Goal: Task Accomplishment & Management: Complete application form

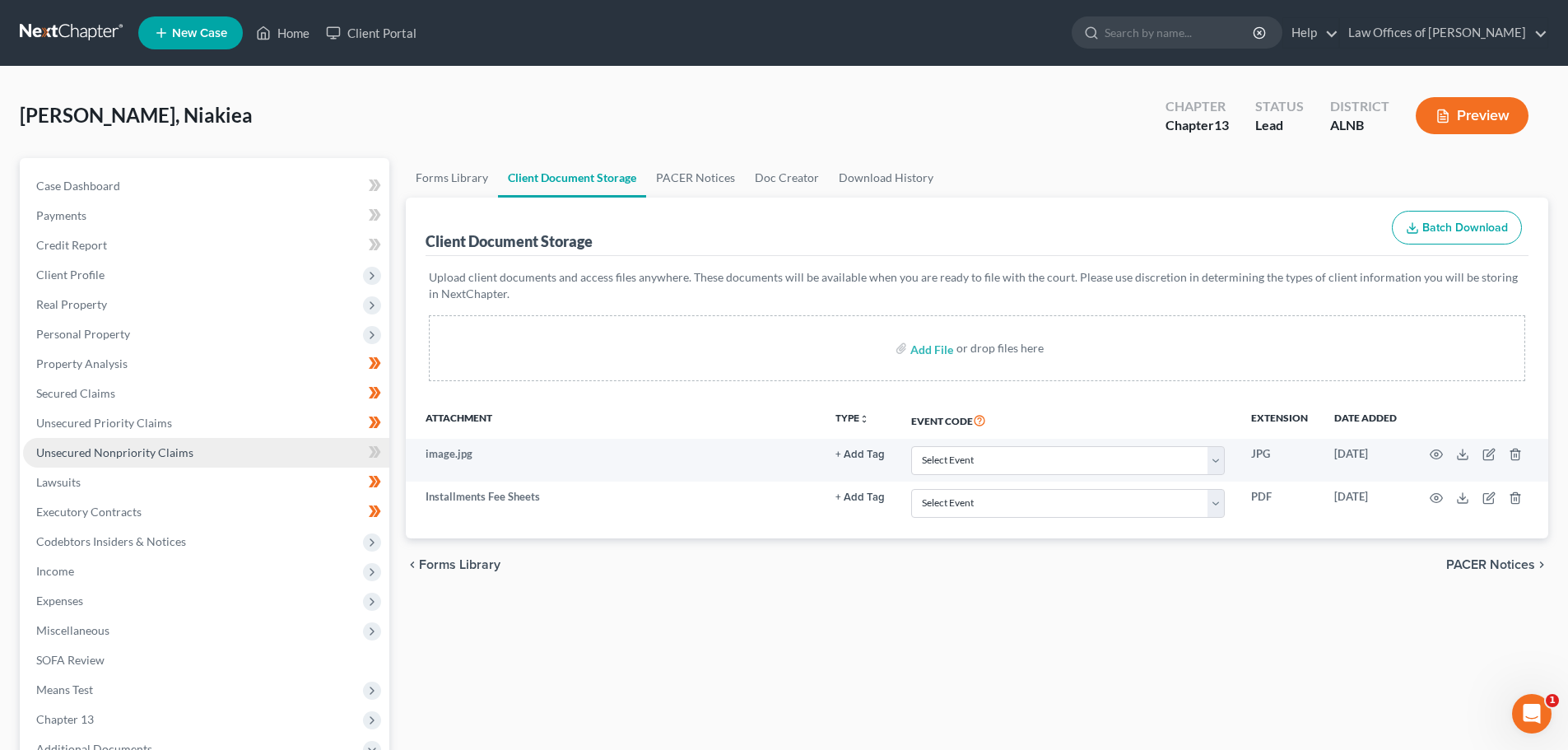
click at [126, 457] on span "Unsecured Nonpriority Claims" at bounding box center [115, 452] width 157 height 14
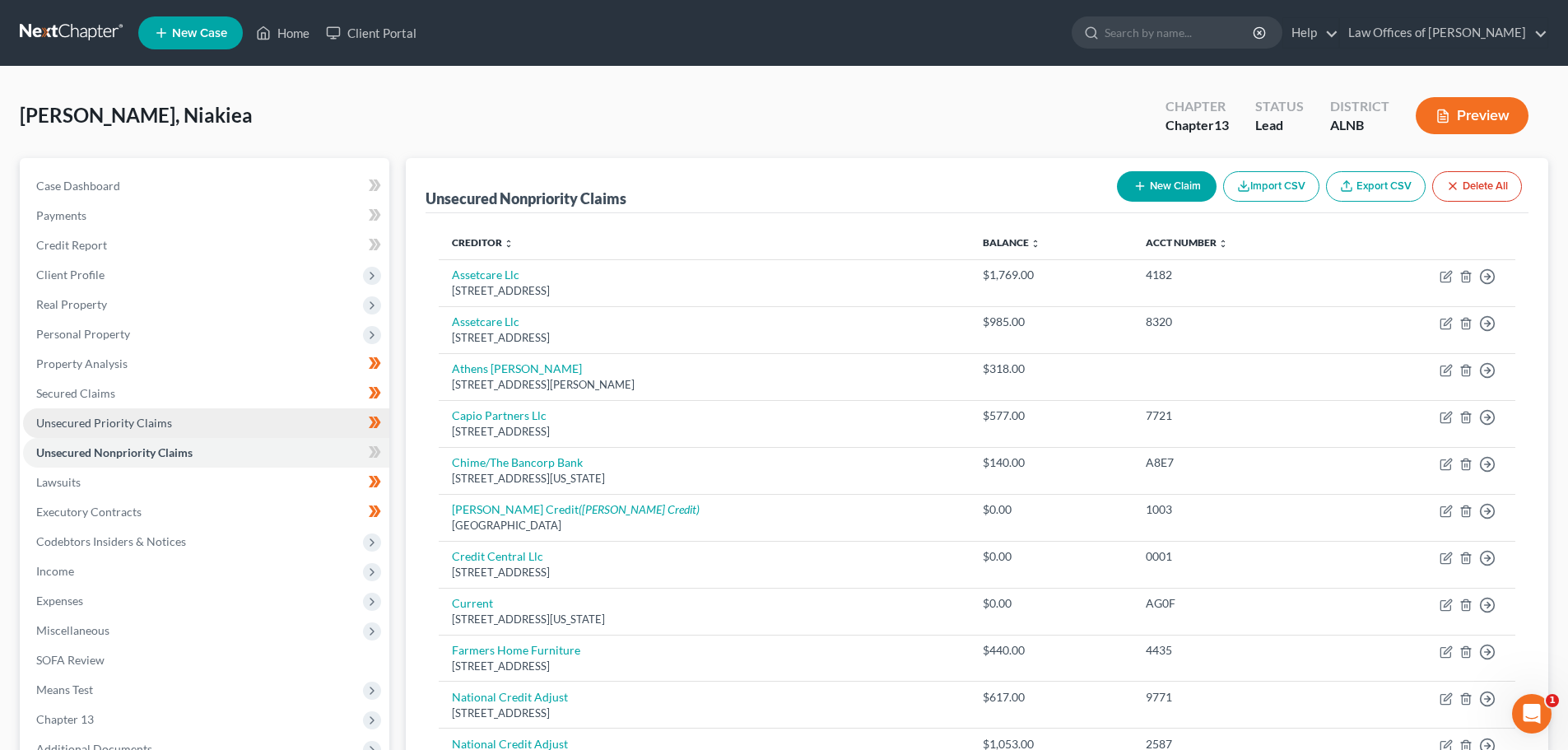
click at [139, 423] on span "Unsecured Priority Claims" at bounding box center [105, 423] width 136 height 14
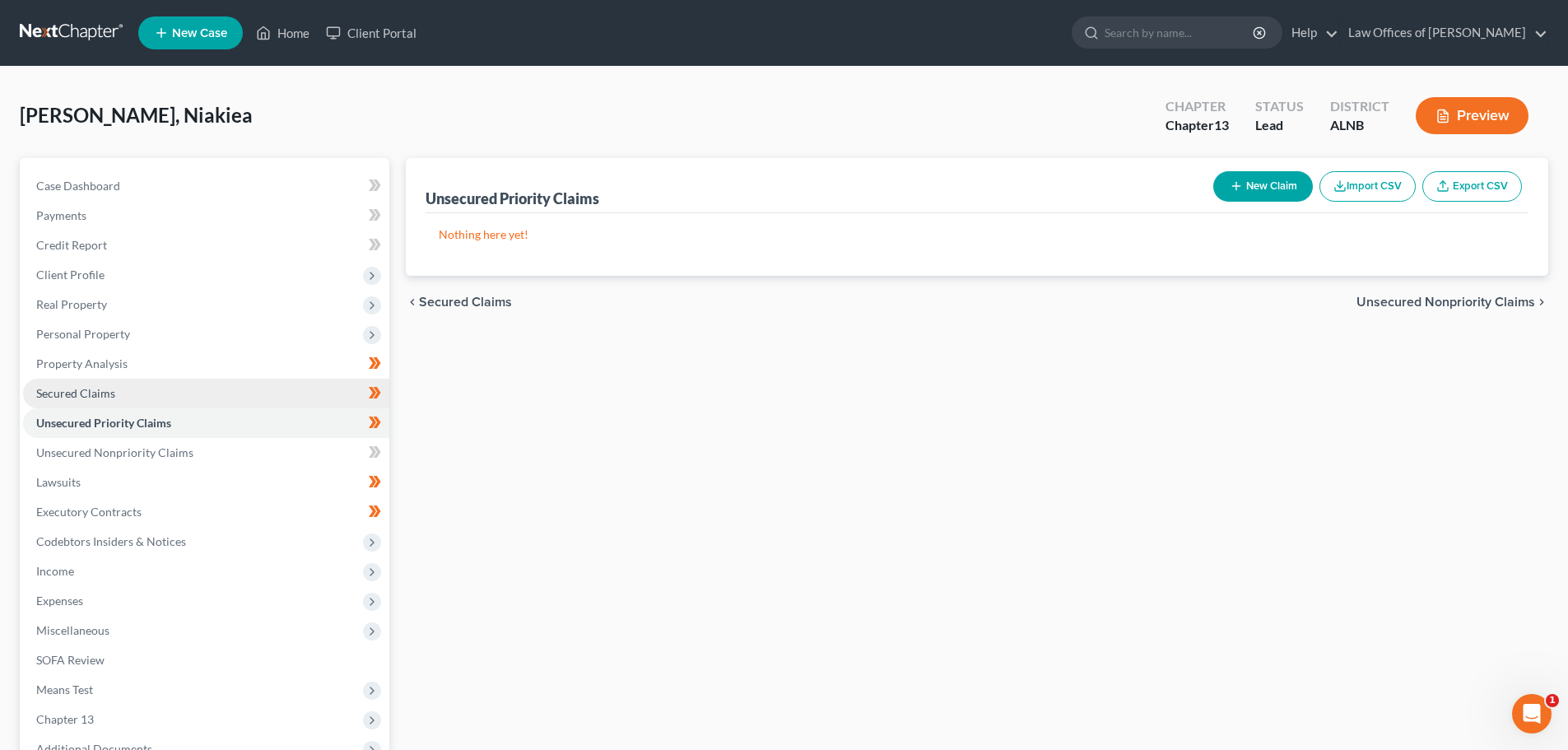
click at [111, 395] on span "Secured Claims" at bounding box center [76, 393] width 79 height 14
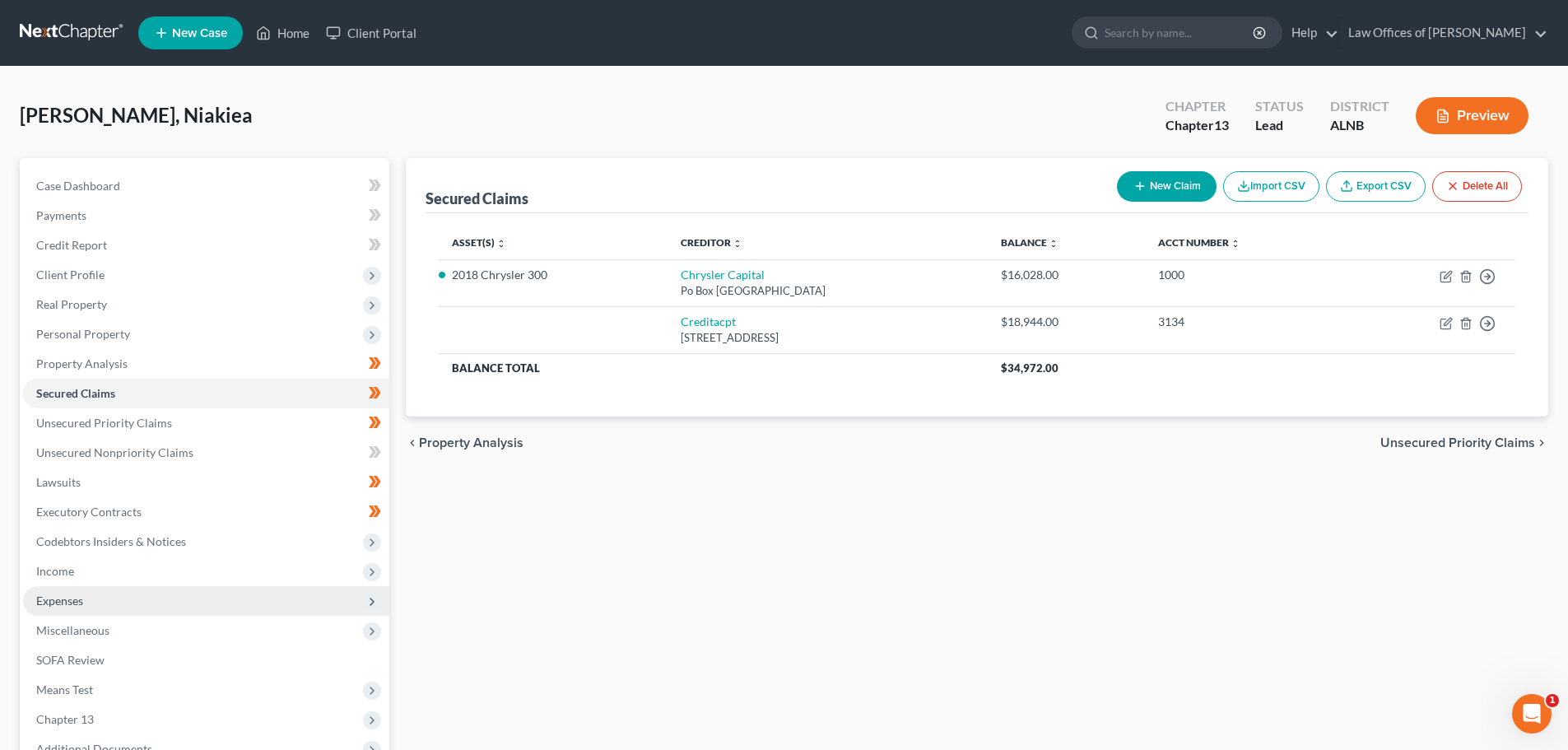
click at [129, 603] on span "Expenses" at bounding box center [206, 600] width 366 height 30
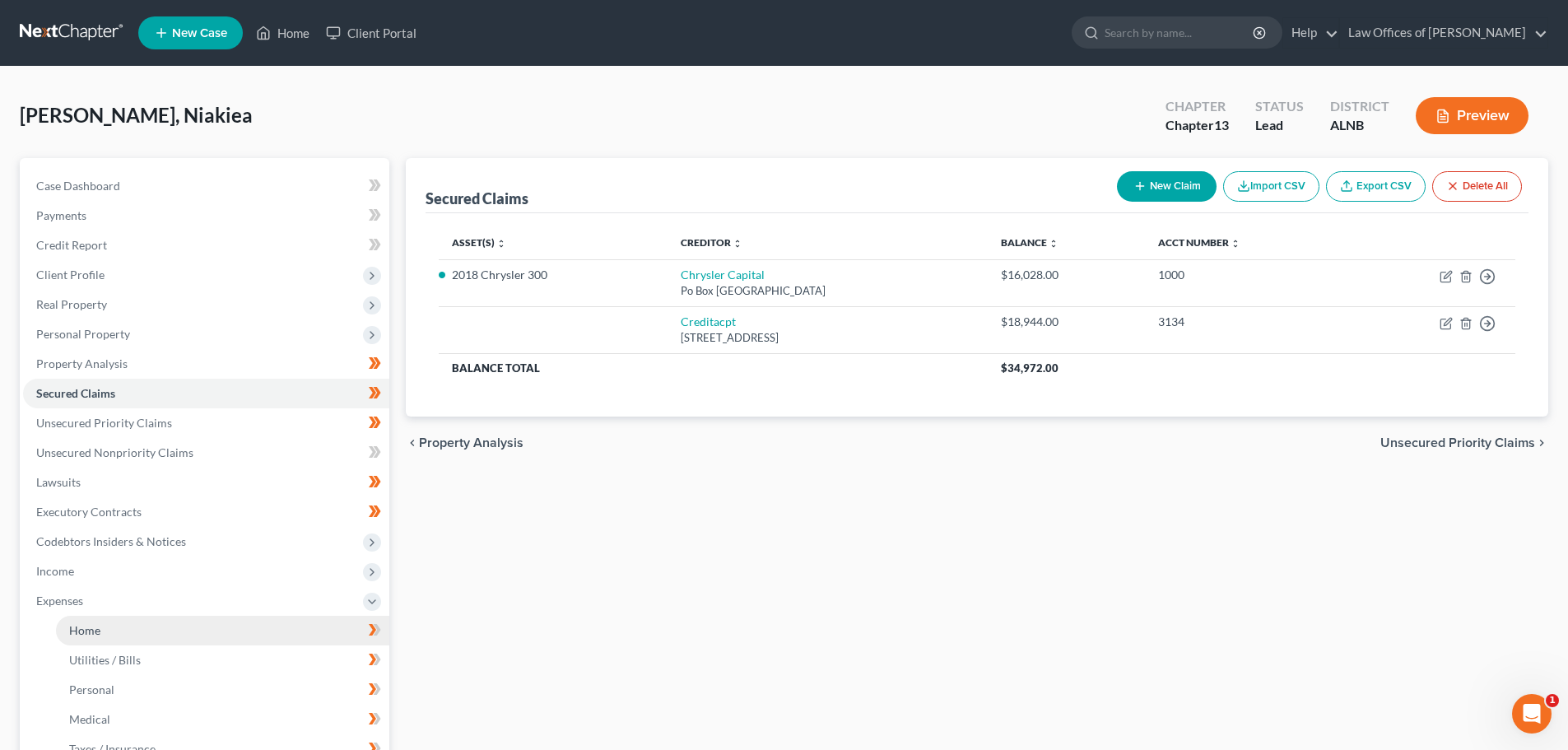
click at [149, 630] on link "Home" at bounding box center [223, 630] width 333 height 30
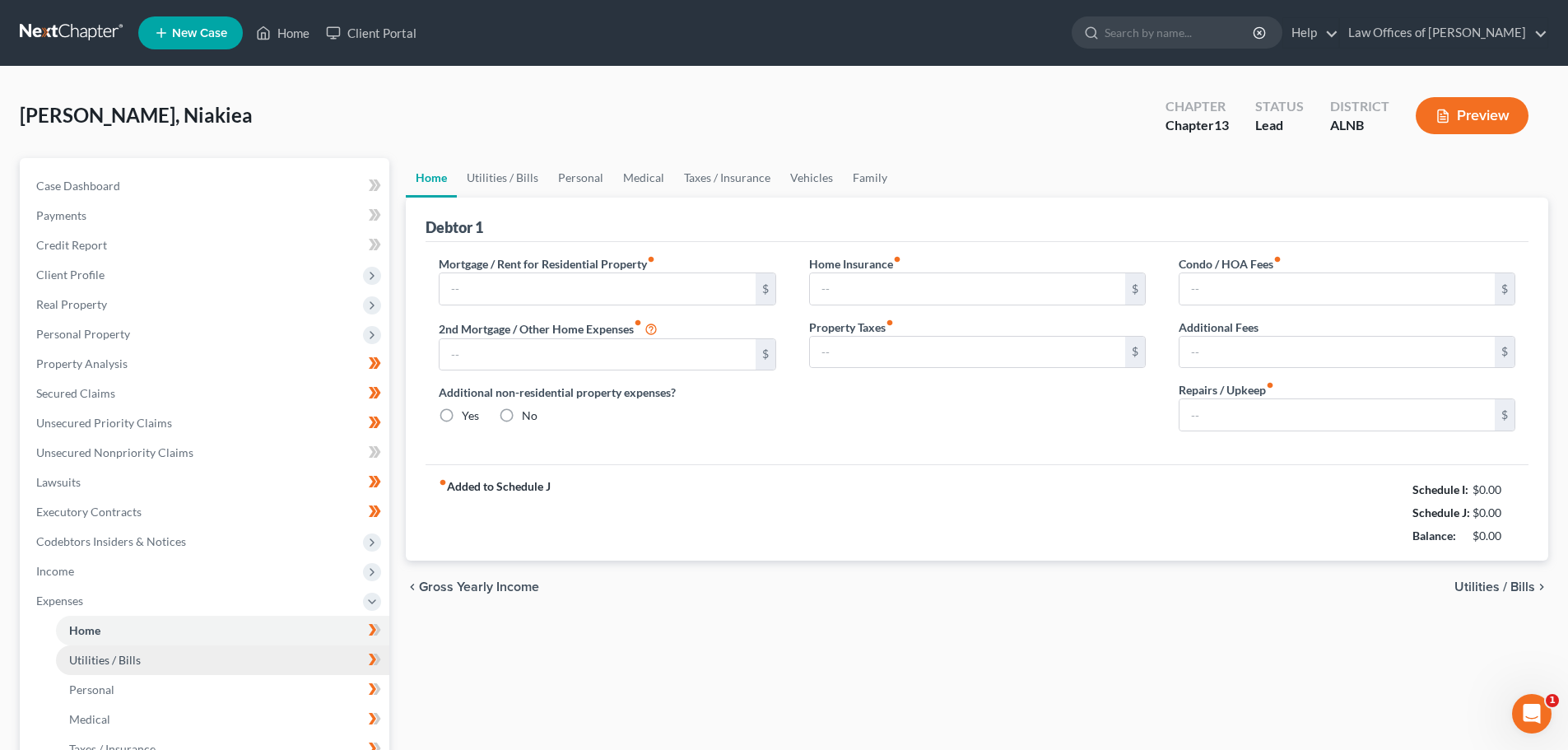
type input "1,000.00"
type input "0.00"
radio input "true"
type input "0.00"
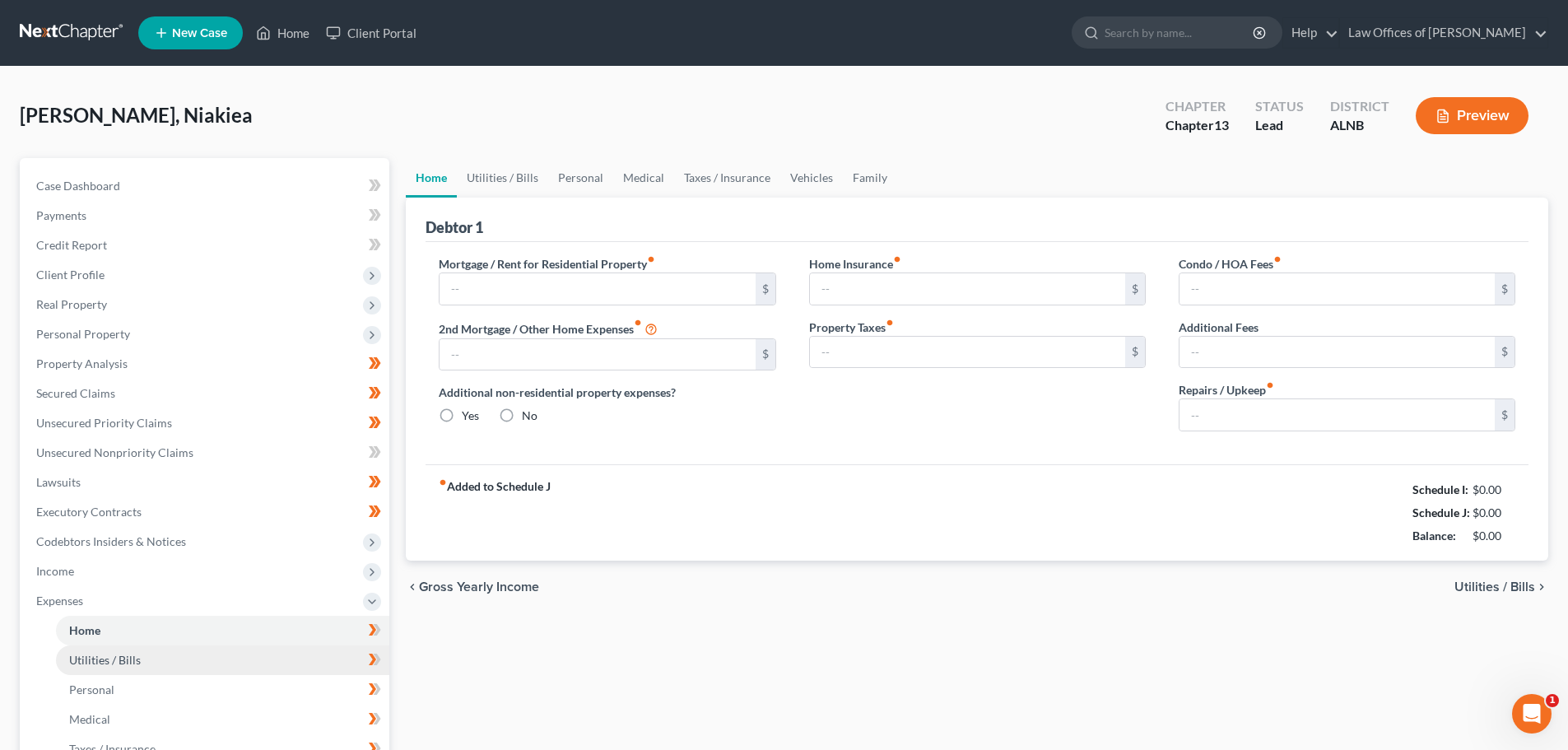
type input "0.00"
type input "100.00"
click at [504, 179] on link "Utilities / Bills" at bounding box center [502, 178] width 91 height 39
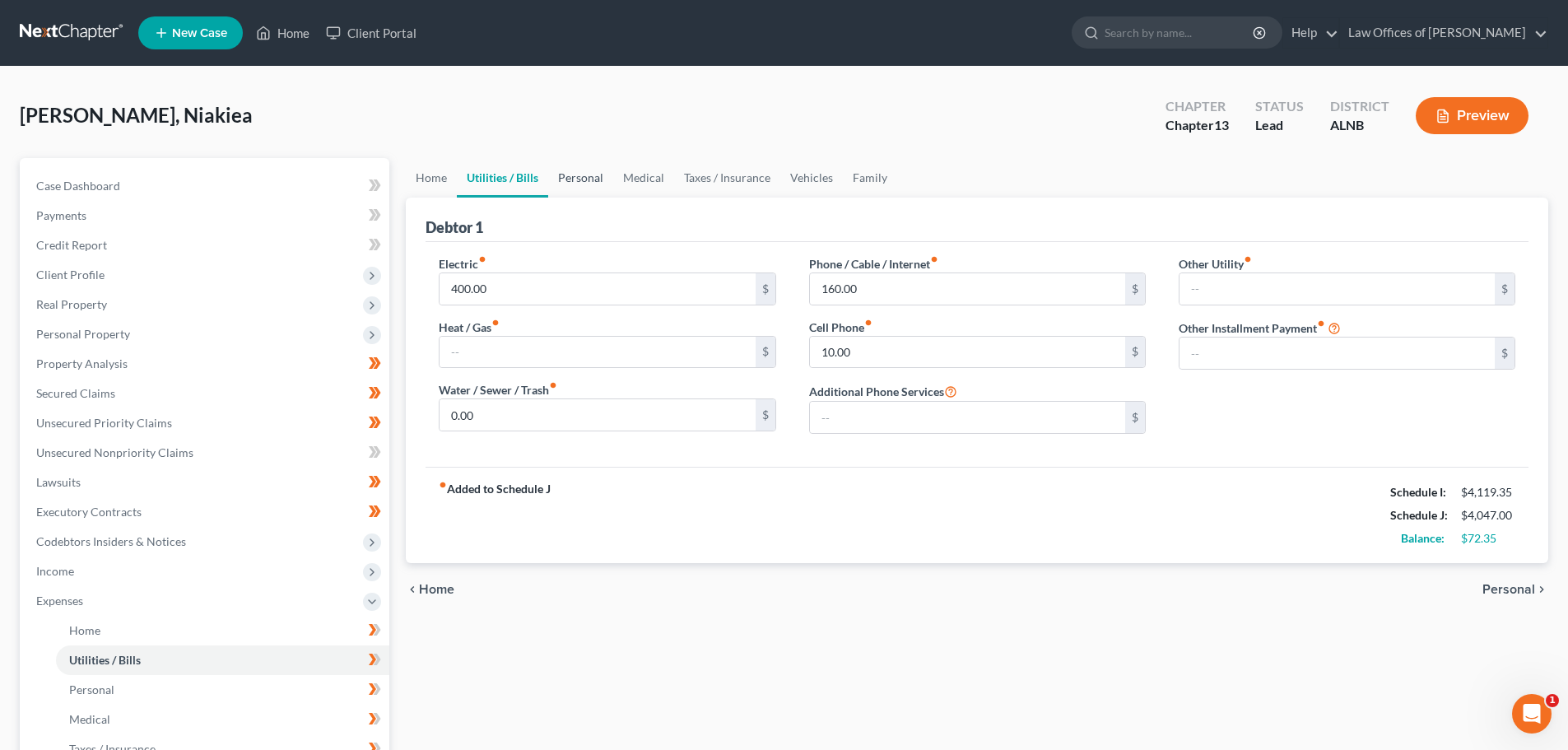
click at [582, 176] on link "Personal" at bounding box center [581, 178] width 65 height 39
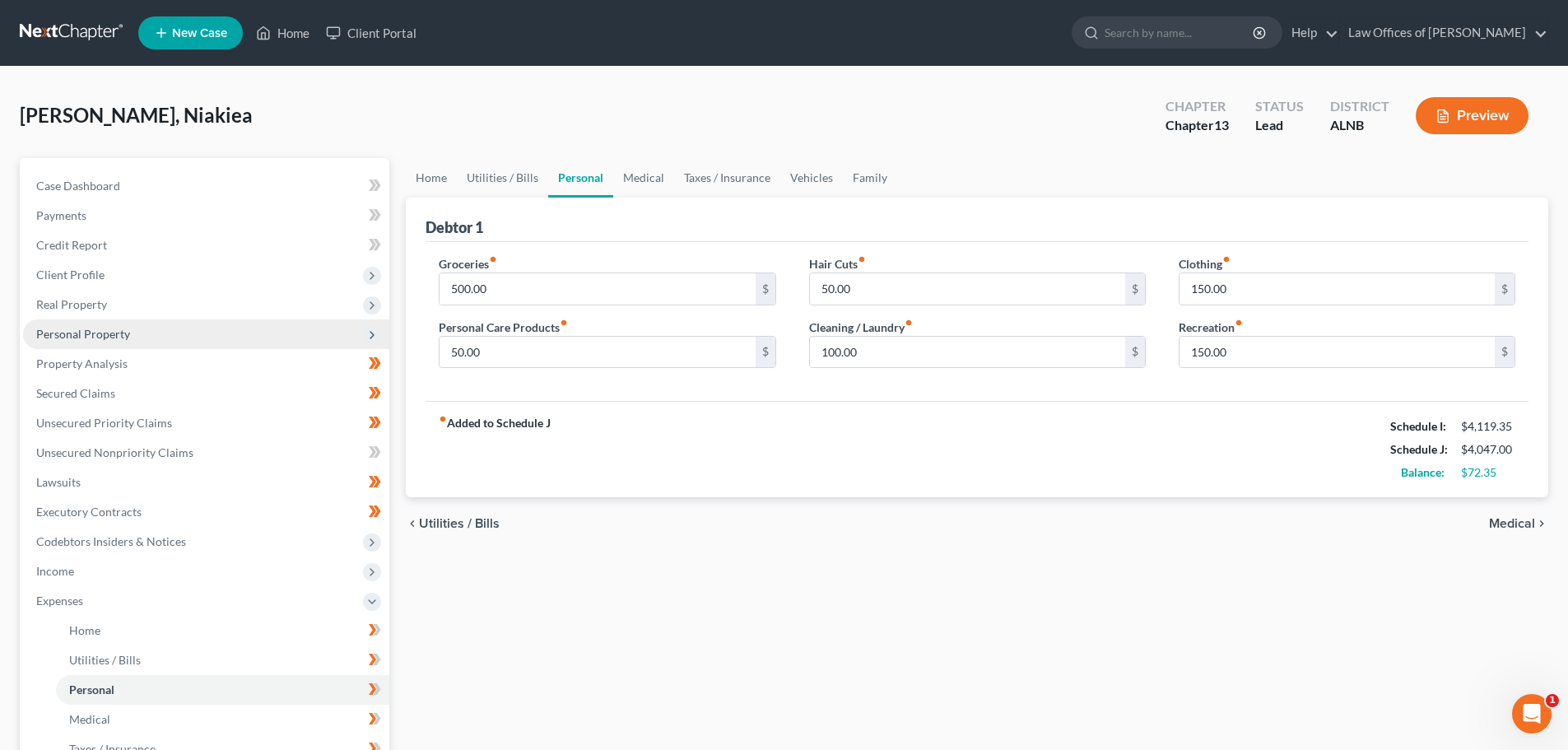
click at [127, 327] on span "Personal Property" at bounding box center [83, 333] width 94 height 14
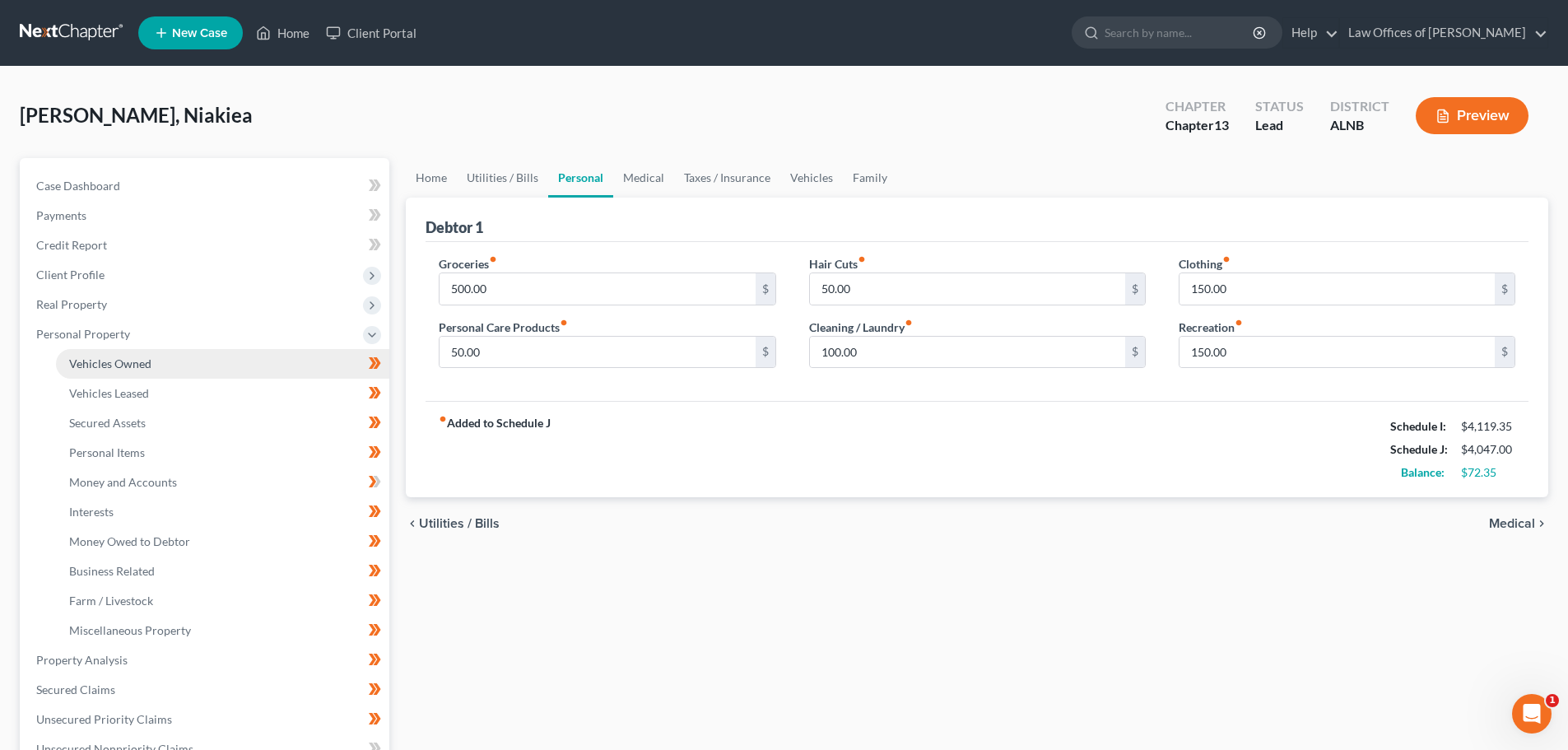
click at [149, 361] on span "Vehicles Owned" at bounding box center [110, 363] width 82 height 14
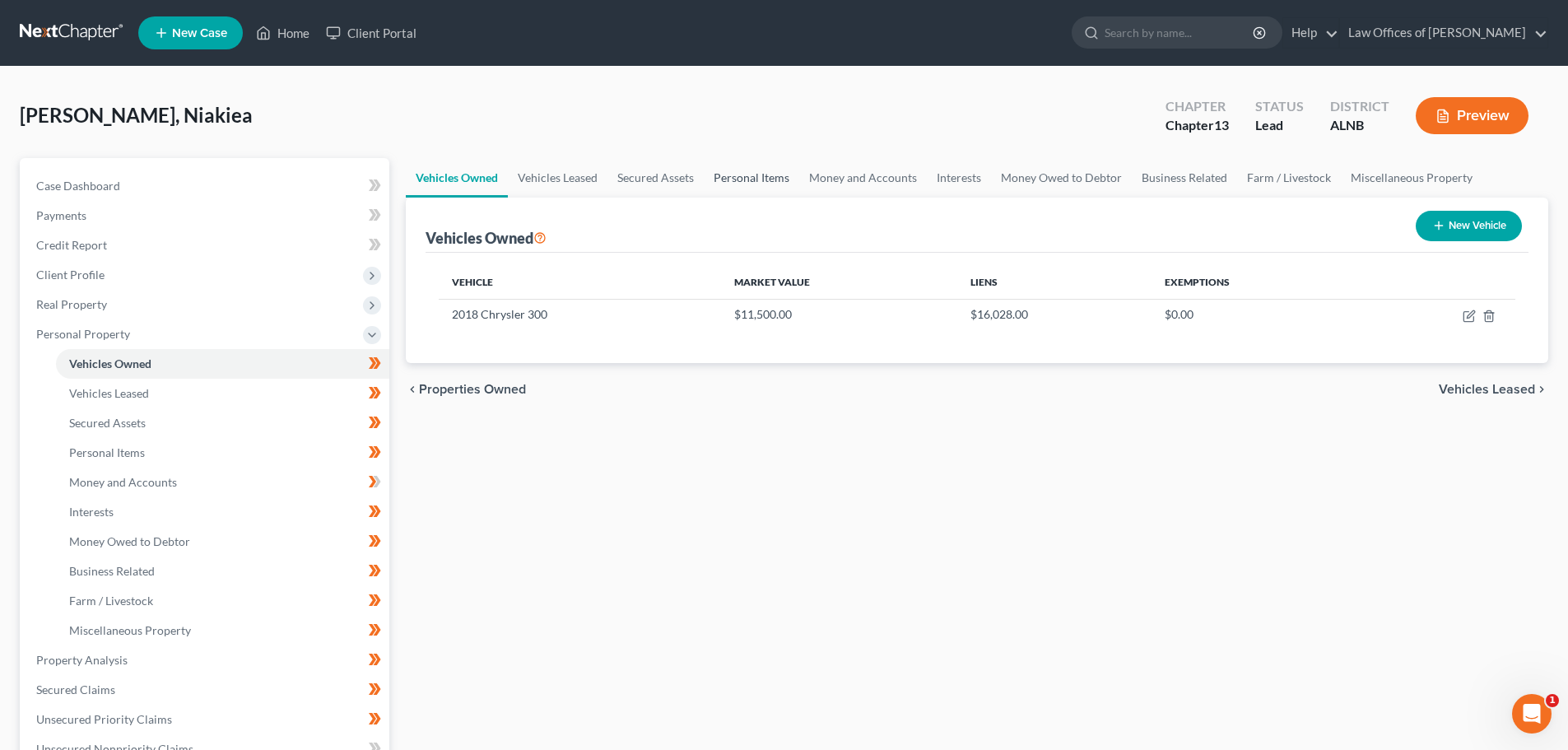
click at [747, 176] on link "Personal Items" at bounding box center [752, 178] width 95 height 39
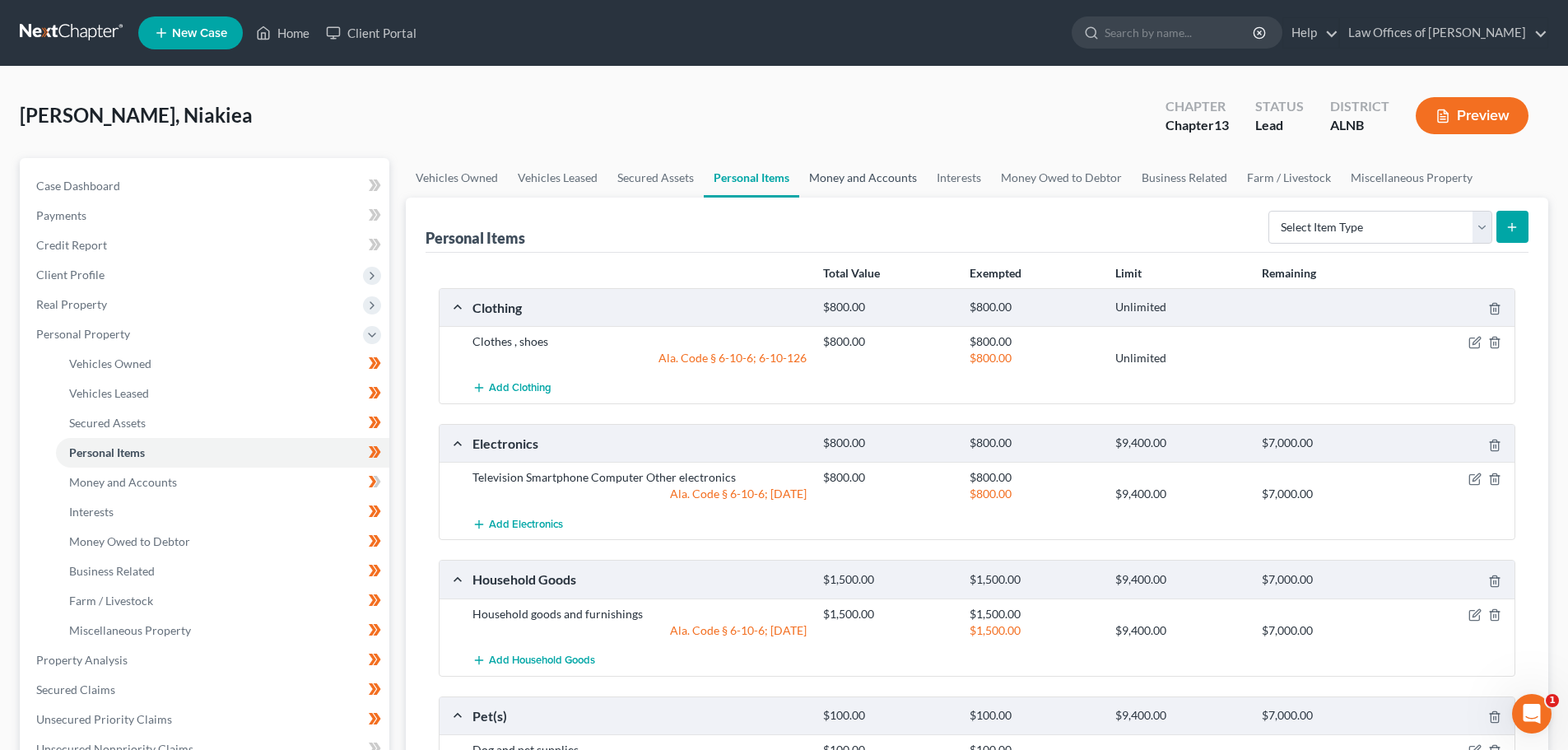
click at [834, 173] on link "Money and Accounts" at bounding box center [863, 178] width 128 height 39
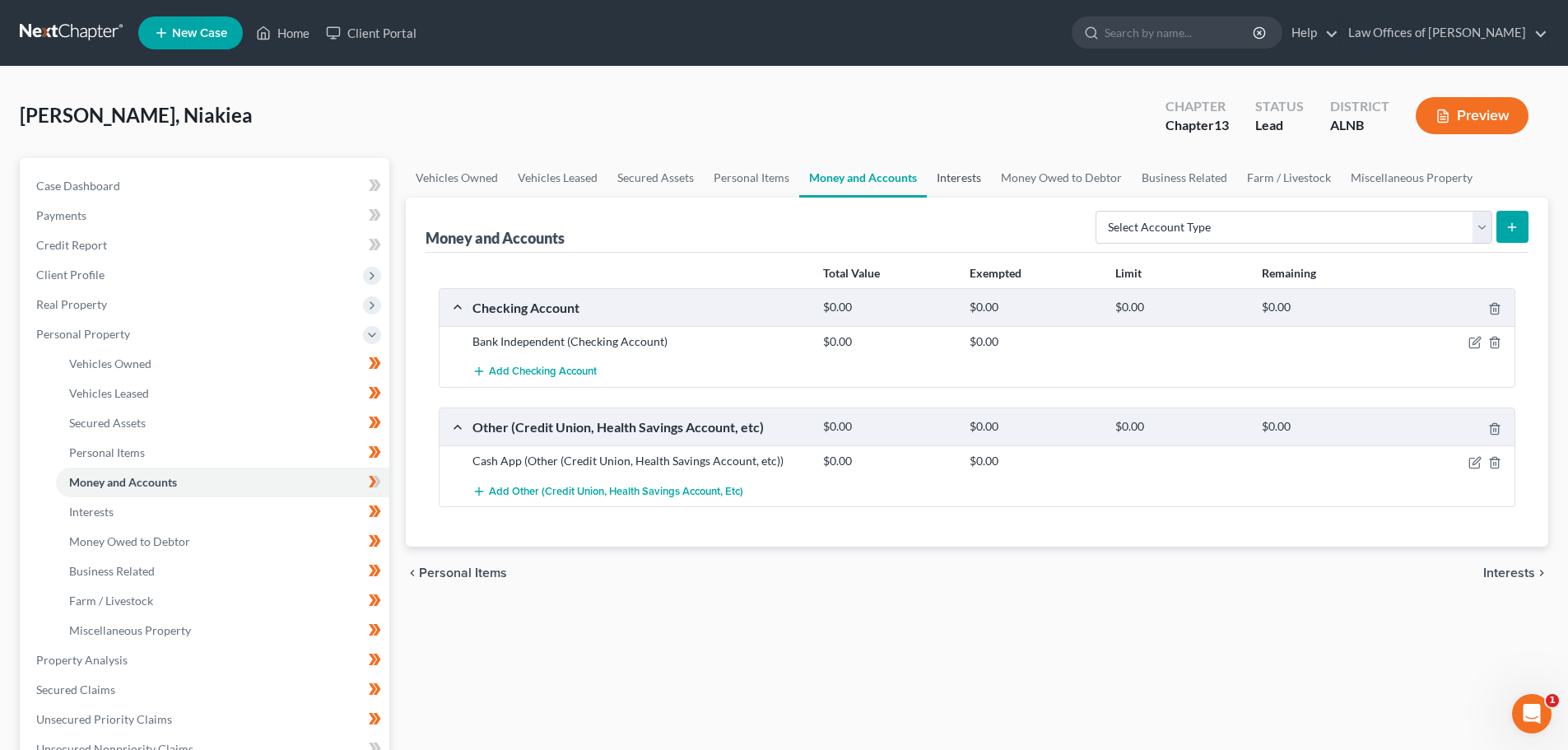
click at [953, 174] on link "Interests" at bounding box center [958, 178] width 64 height 39
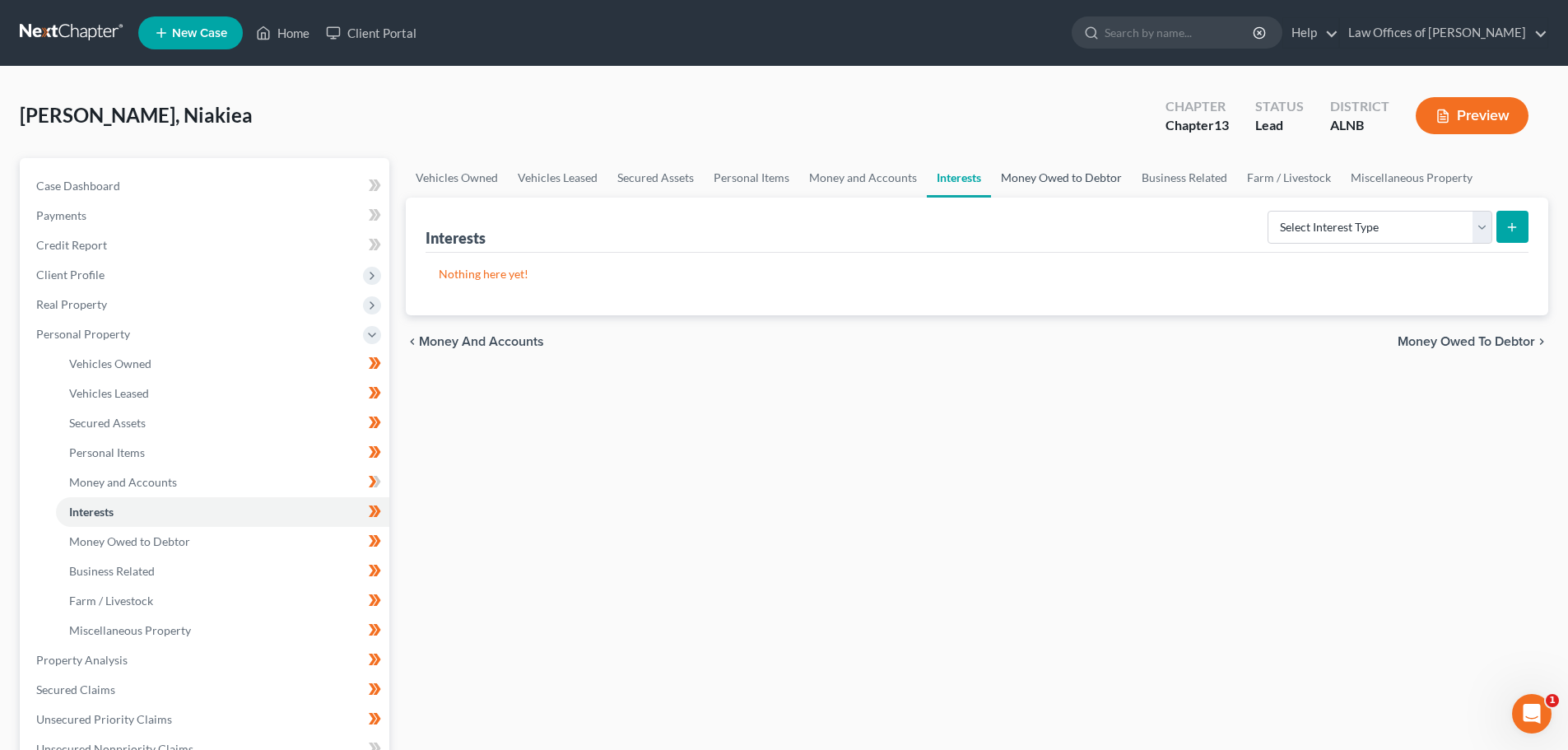
click at [1072, 179] on link "Money Owed to Debtor" at bounding box center [1061, 178] width 141 height 39
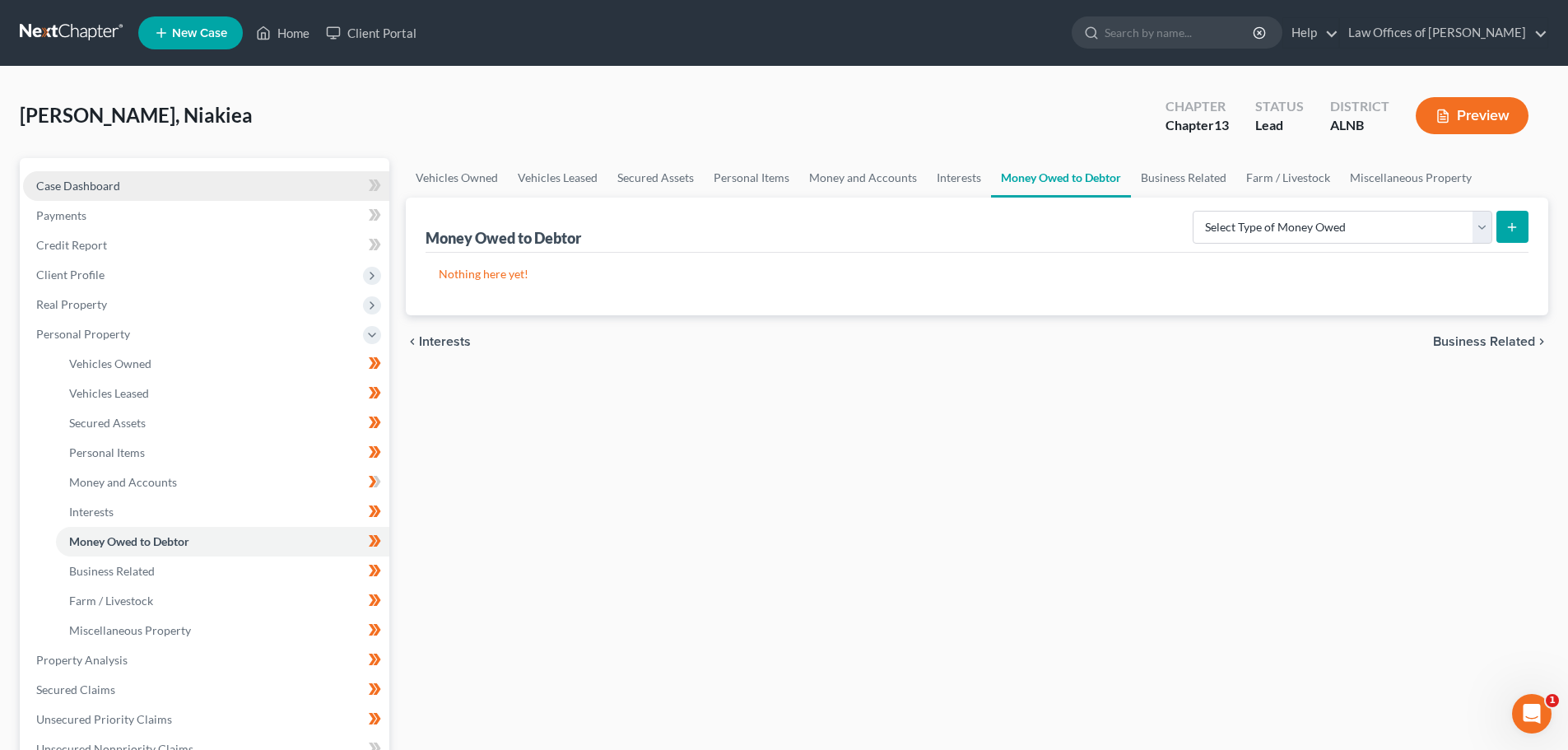
click at [102, 186] on span "Case Dashboard" at bounding box center [78, 185] width 84 height 14
